Goal: Navigation & Orientation: Find specific page/section

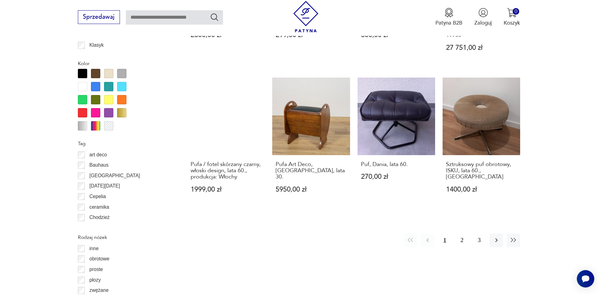
scroll to position [719, 0]
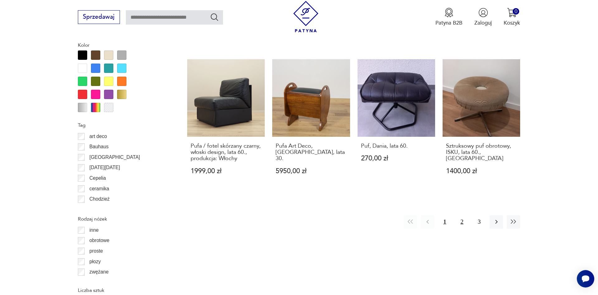
click at [461, 215] on button "2" at bounding box center [461, 221] width 13 height 13
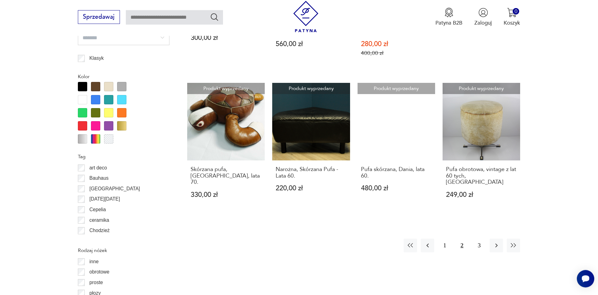
scroll to position [751, 0]
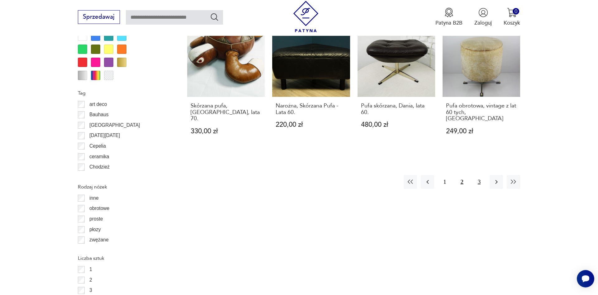
click at [475, 175] on button "3" at bounding box center [479, 181] width 13 height 13
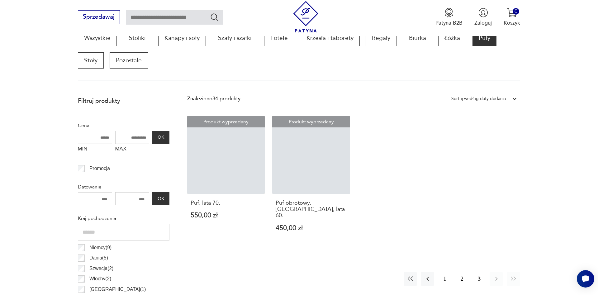
scroll to position [211, 0]
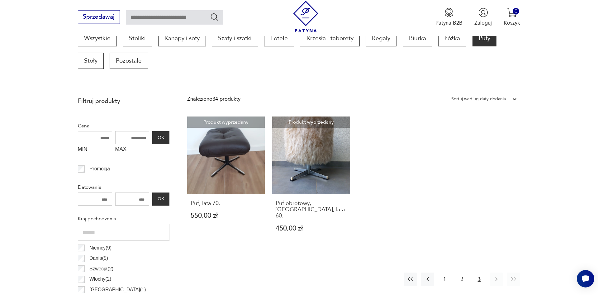
click at [33, 70] on section "Wszystkie Stoliki Kanapy i sofy Szafy i szafki Fotele Krzesła i taborety Regały…" at bounding box center [299, 55] width 598 height 51
click at [440, 194] on div "Produkt wyprzedany Puf, lata 70. 550,00 zł Produkt wyprzedany Puf obrotowy, [GE…" at bounding box center [353, 182] width 333 height 130
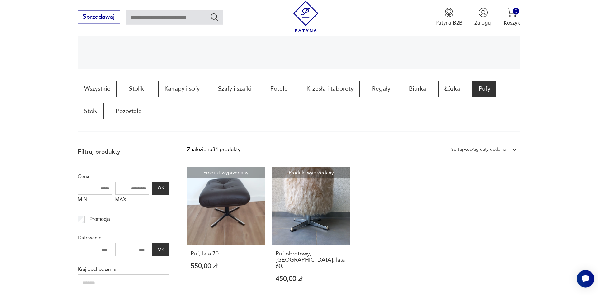
scroll to position [148, 0]
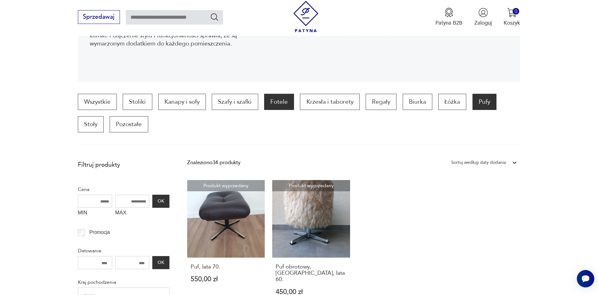
click at [284, 105] on p "Fotele" at bounding box center [279, 102] width 30 height 16
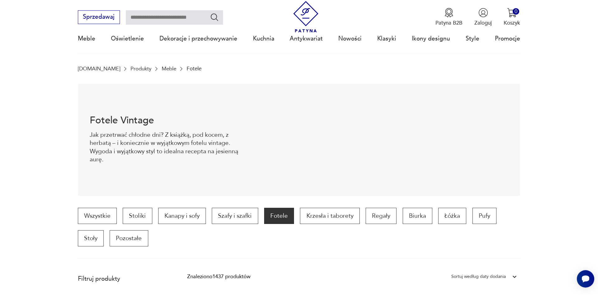
scroll to position [17, 0]
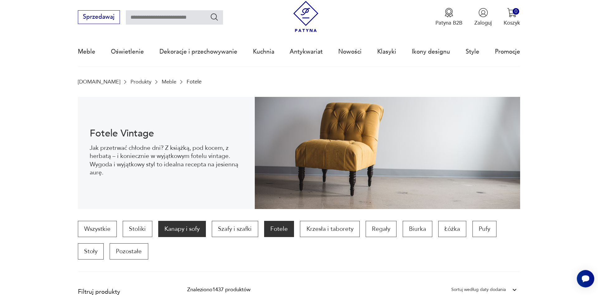
click at [183, 227] on p "Kanapy i sofy" at bounding box center [182, 229] width 48 height 16
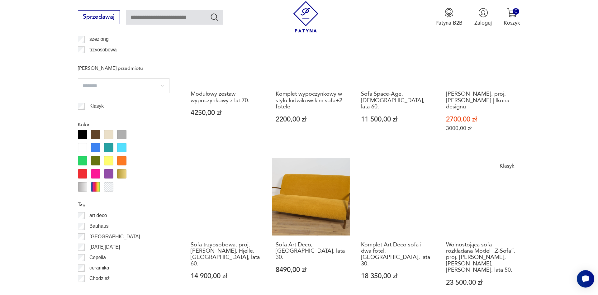
scroll to position [679, 0]
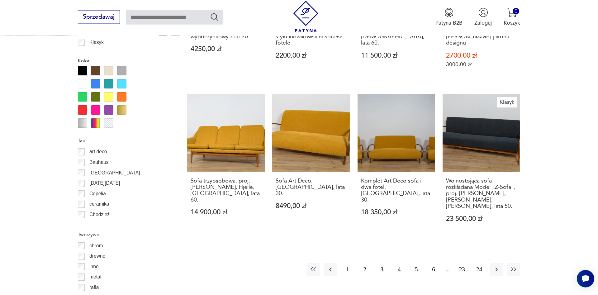
click at [398, 263] on button "4" at bounding box center [399, 269] width 13 height 13
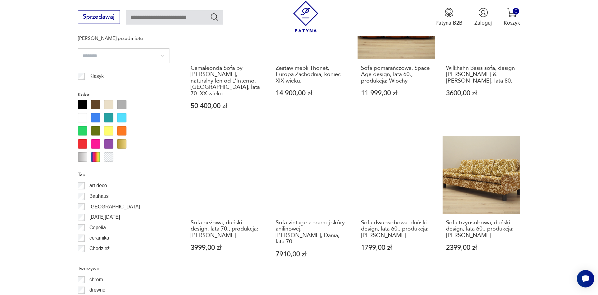
scroll to position [748, 0]
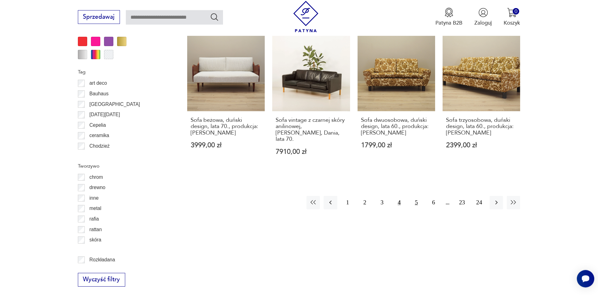
click at [414, 196] on button "5" at bounding box center [416, 202] width 13 height 13
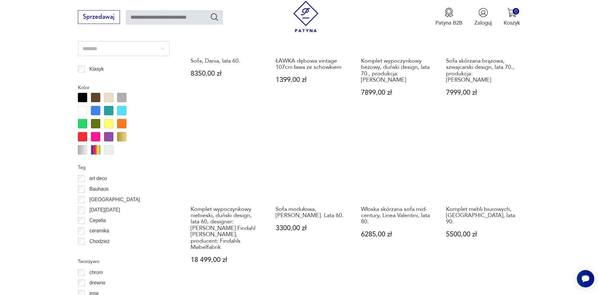
scroll to position [716, 0]
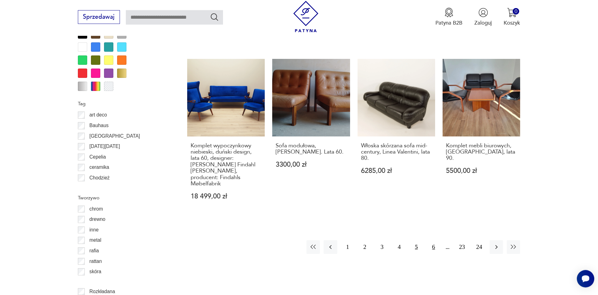
click at [433, 240] on button "6" at bounding box center [433, 246] width 13 height 13
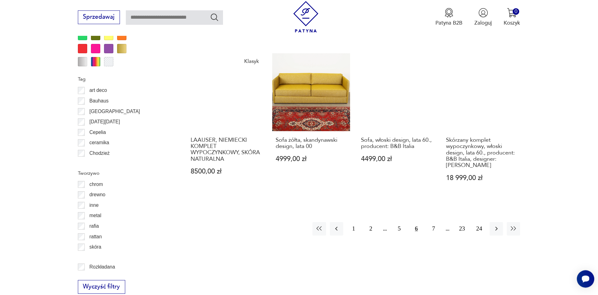
scroll to position [748, 0]
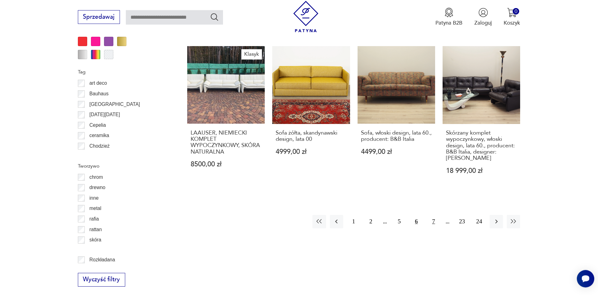
click at [432, 215] on button "7" at bounding box center [433, 221] width 13 height 13
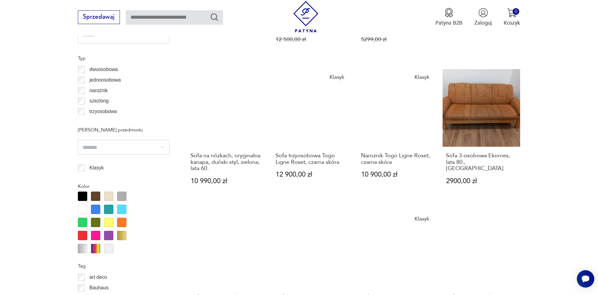
scroll to position [621, 0]
